Goal: Entertainment & Leisure: Browse casually

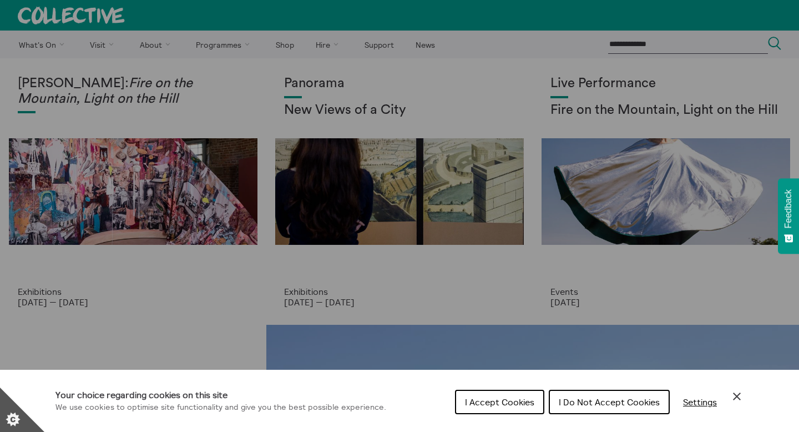
click at [496, 395] on button "I Accept Cookies" at bounding box center [499, 401] width 89 height 24
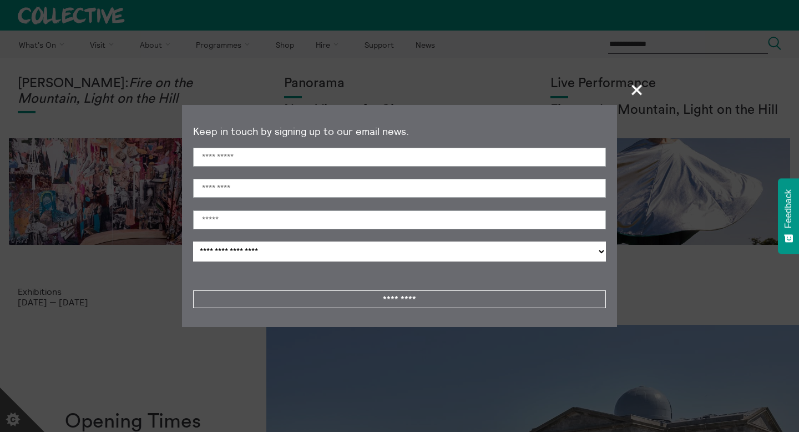
click at [638, 88] on span "+" at bounding box center [637, 89] width 33 height 33
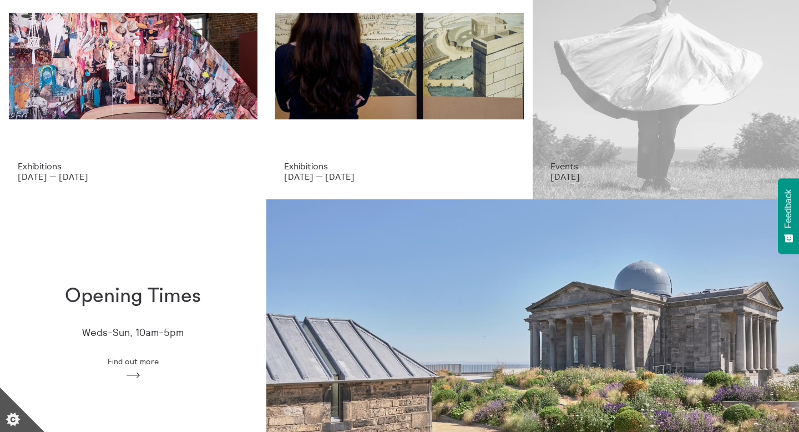
scroll to position [214, 0]
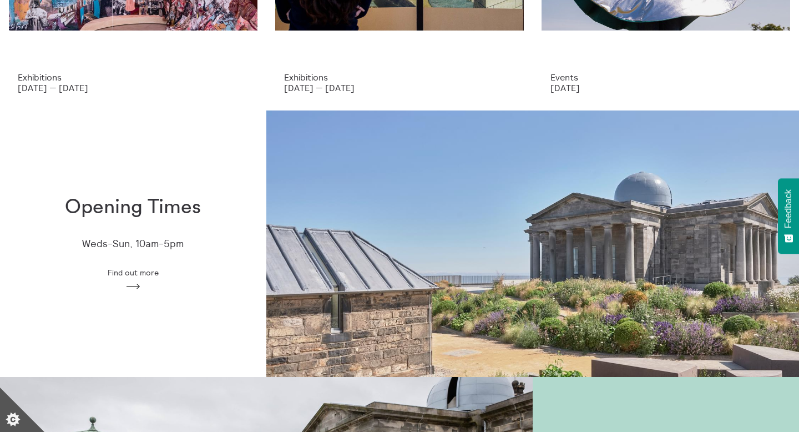
click at [136, 274] on span "Find out more" at bounding box center [133, 272] width 51 height 9
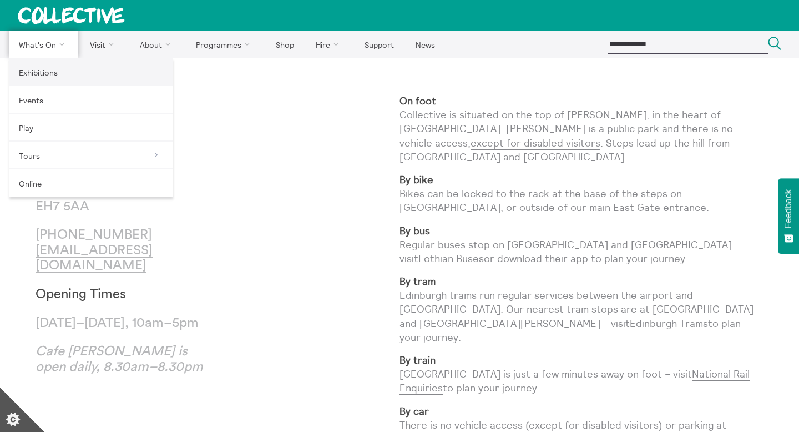
click at [42, 72] on link "Exhibitions" at bounding box center [91, 72] width 164 height 28
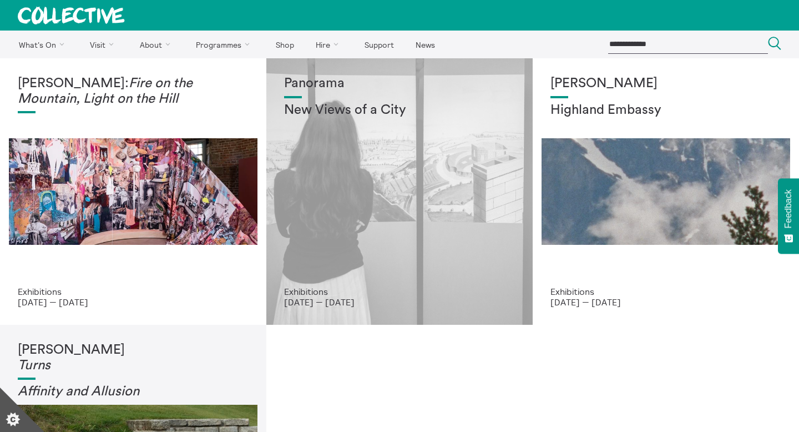
click at [363, 215] on div "Panorama New Views of a City" at bounding box center [399, 181] width 231 height 210
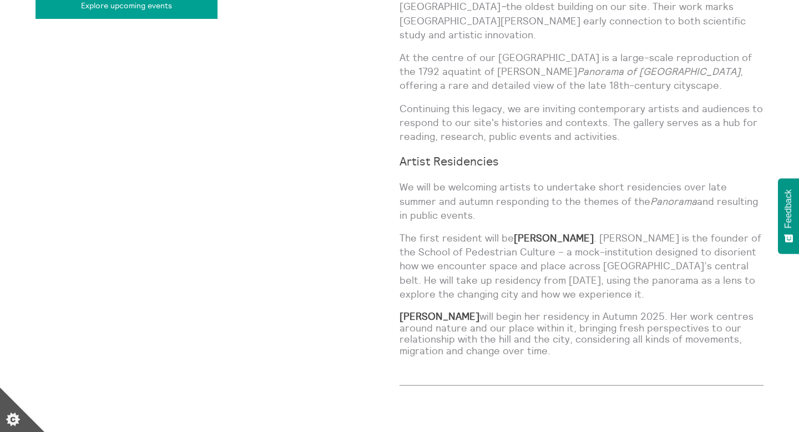
scroll to position [809, 0]
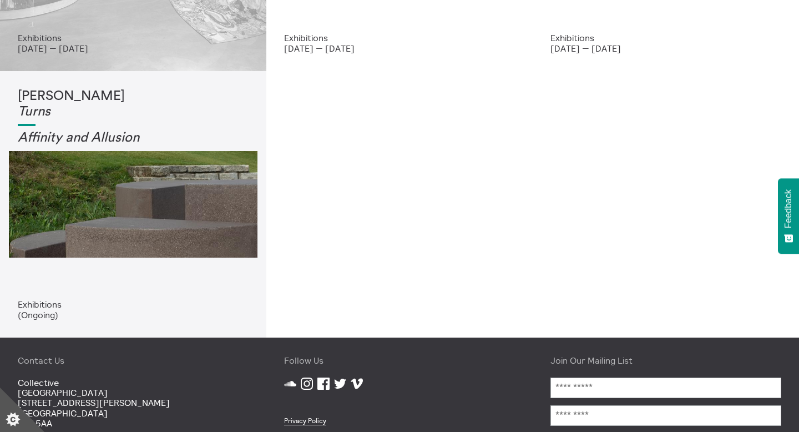
scroll to position [297, 0]
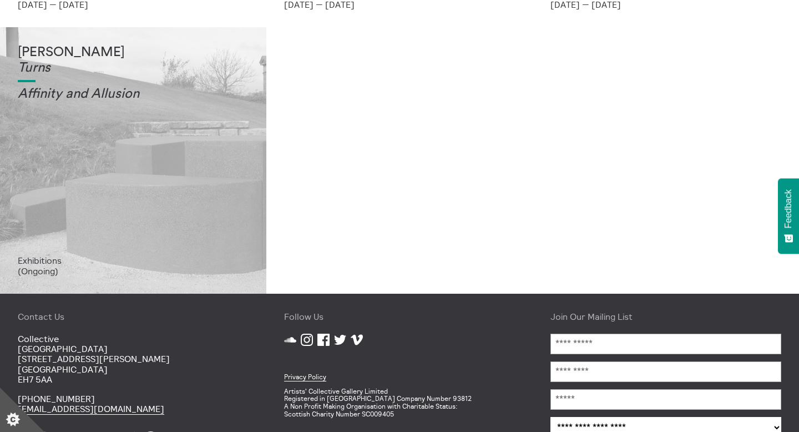
click at [218, 185] on div "Tessa Lynch Turns Affinity and Allusi on" at bounding box center [133, 150] width 231 height 210
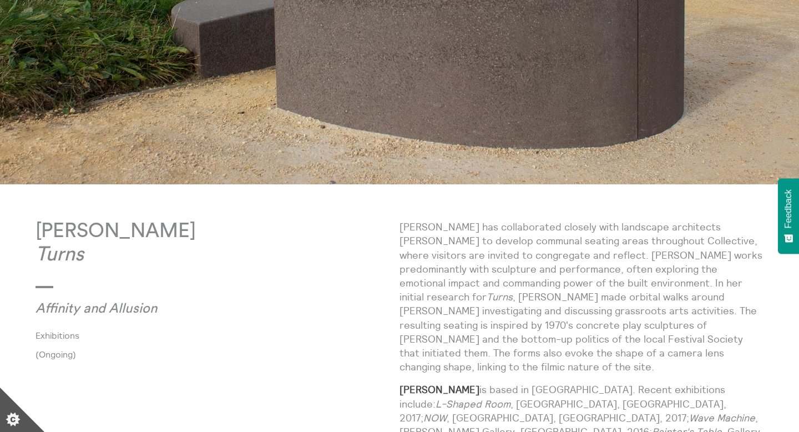
scroll to position [519, 0]
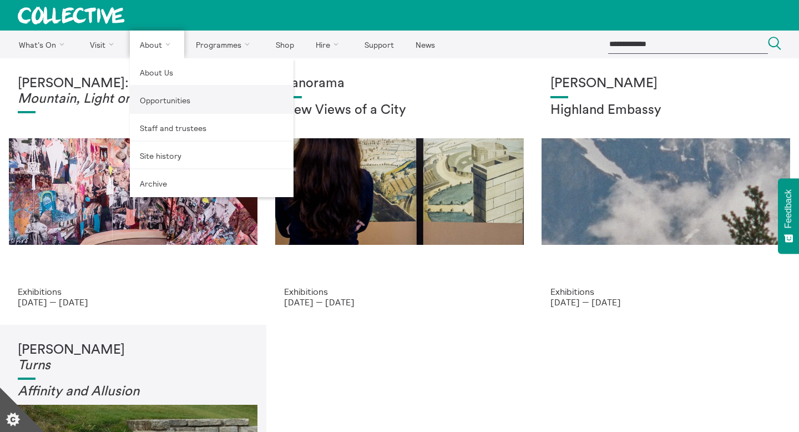
click at [175, 102] on link "Opportunities" at bounding box center [212, 100] width 164 height 28
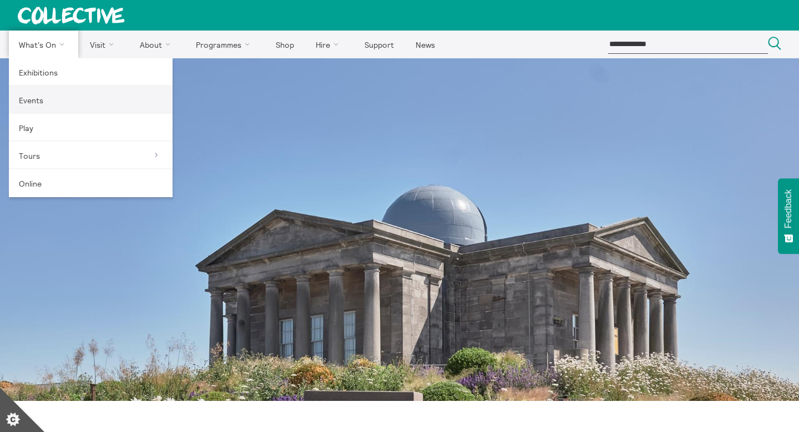
click at [55, 98] on link "Events" at bounding box center [91, 100] width 164 height 28
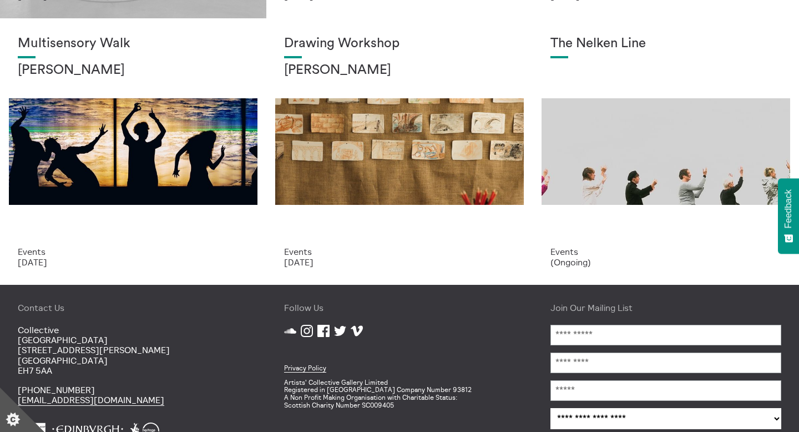
scroll to position [299, 0]
